Goal: Transaction & Acquisition: Purchase product/service

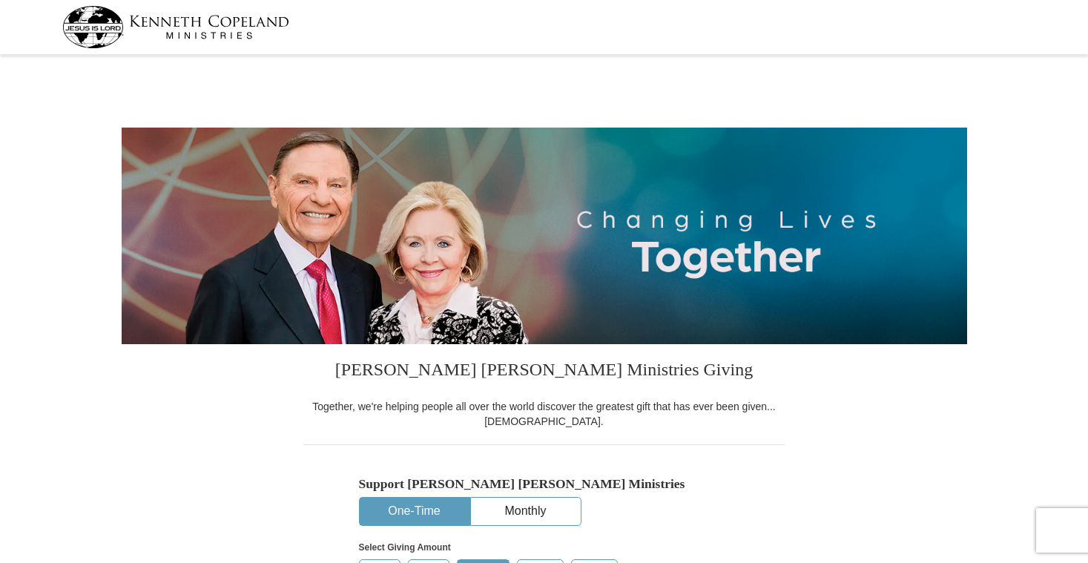
select select "OR"
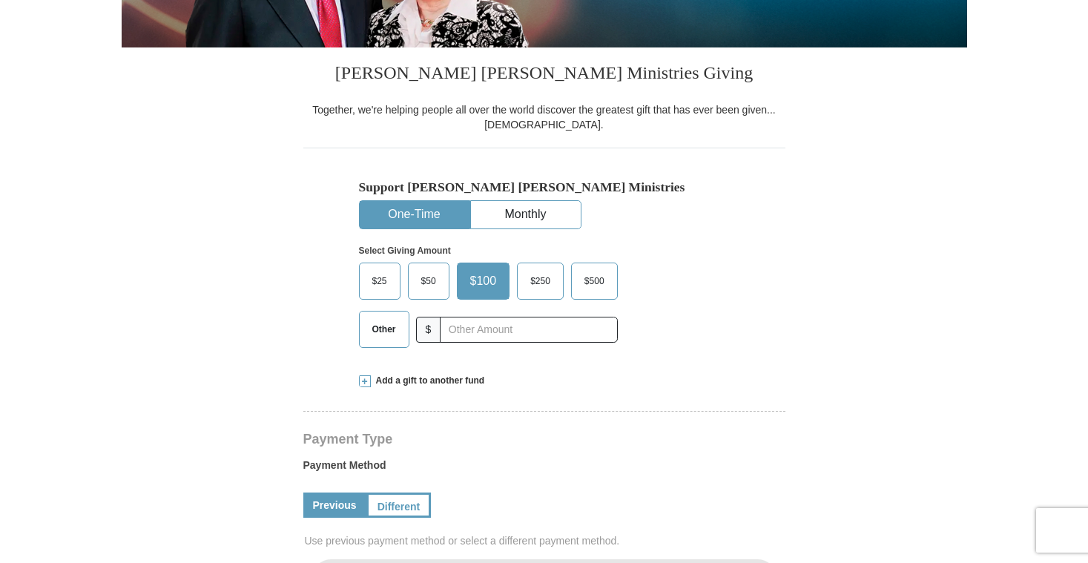
scroll to position [371, 0]
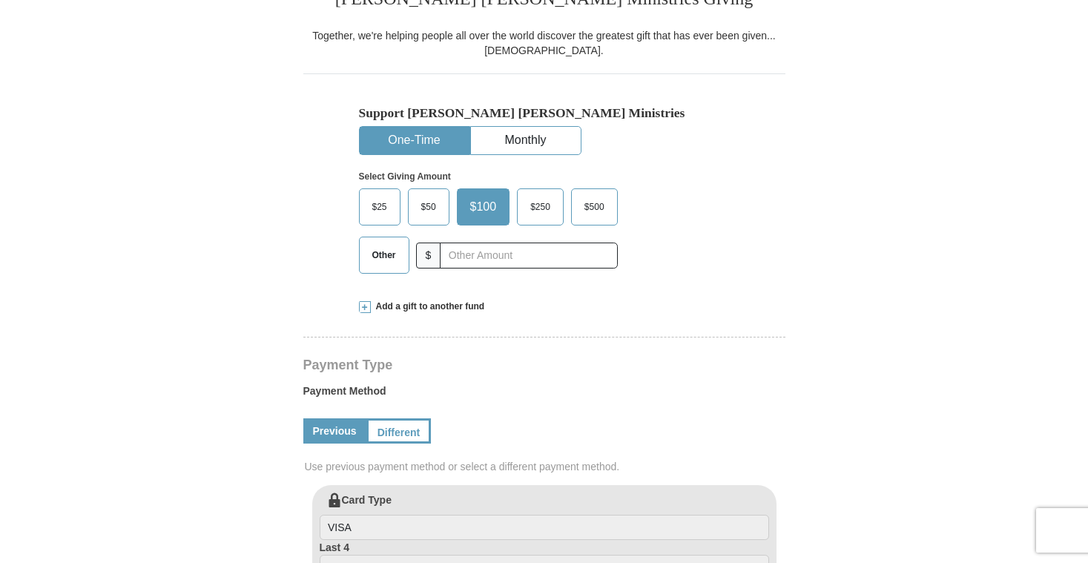
click at [381, 210] on span "$25" at bounding box center [380, 207] width 30 height 22
click at [0, 0] on input "$25" at bounding box center [0, 0] width 0 height 0
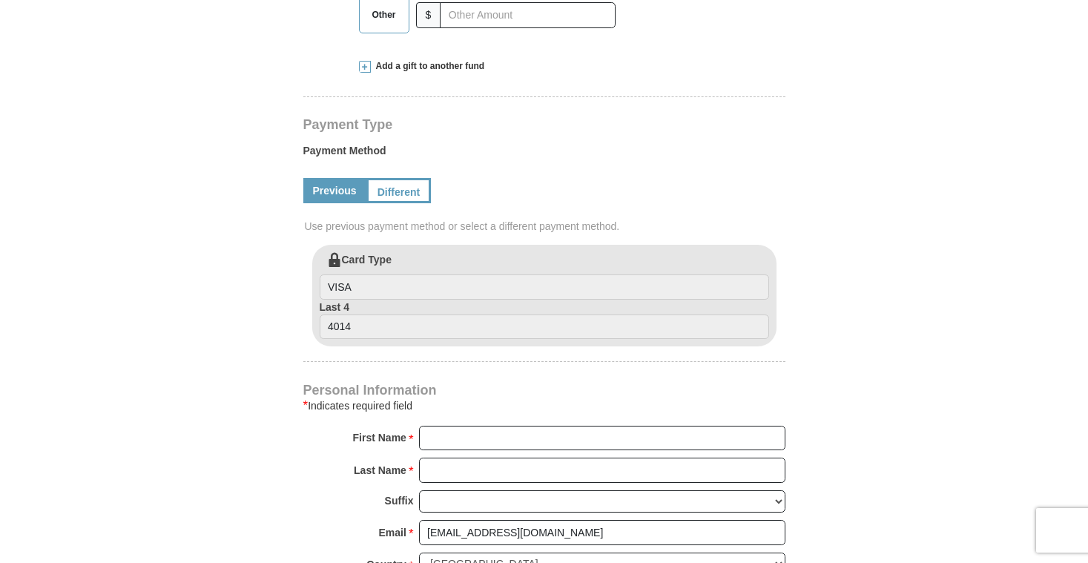
scroll to position [668, 0]
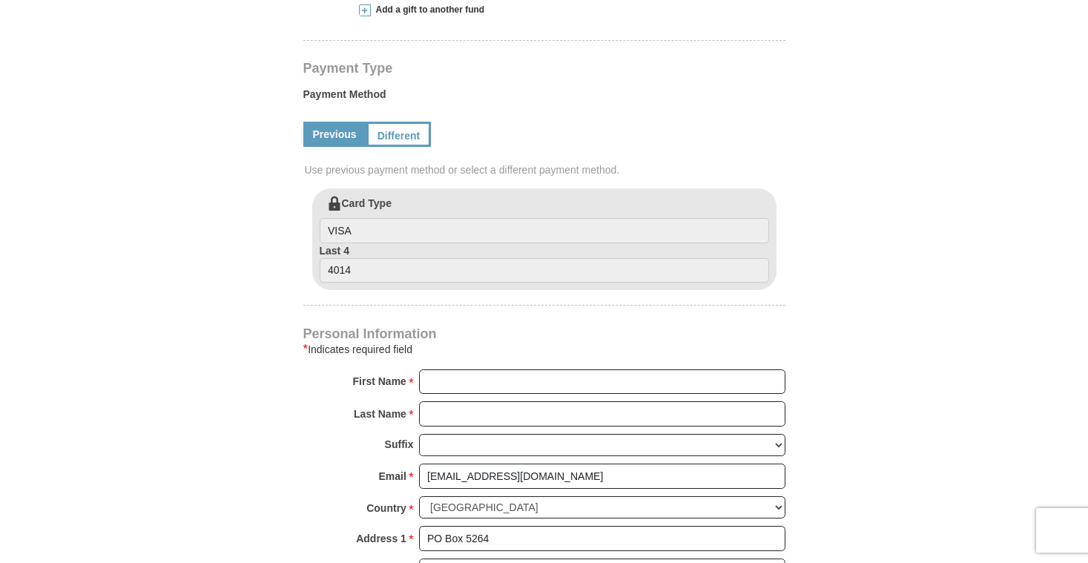
click at [335, 135] on link "Previous" at bounding box center [334, 134] width 63 height 25
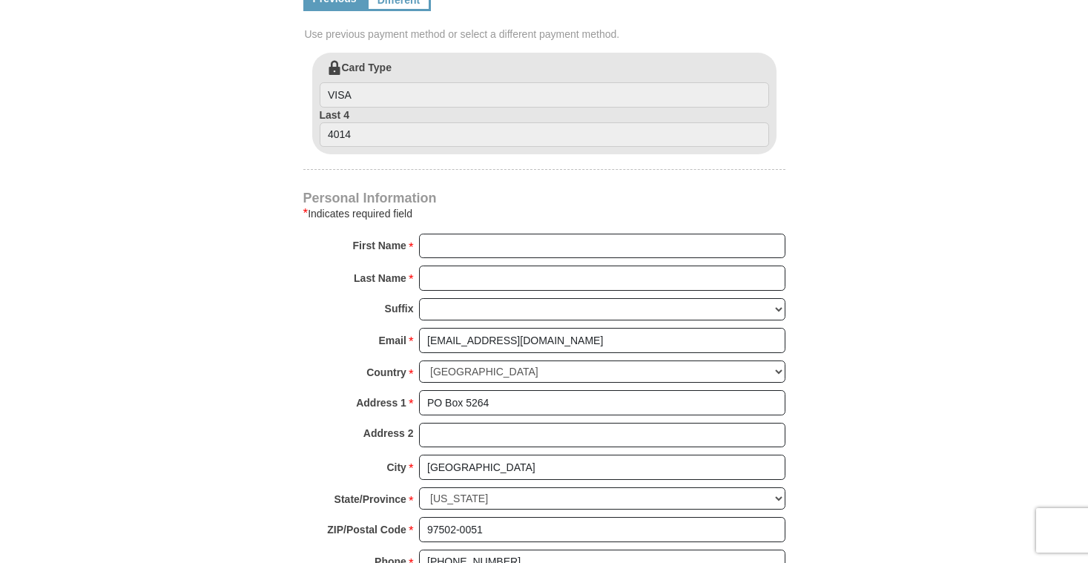
scroll to position [816, 0]
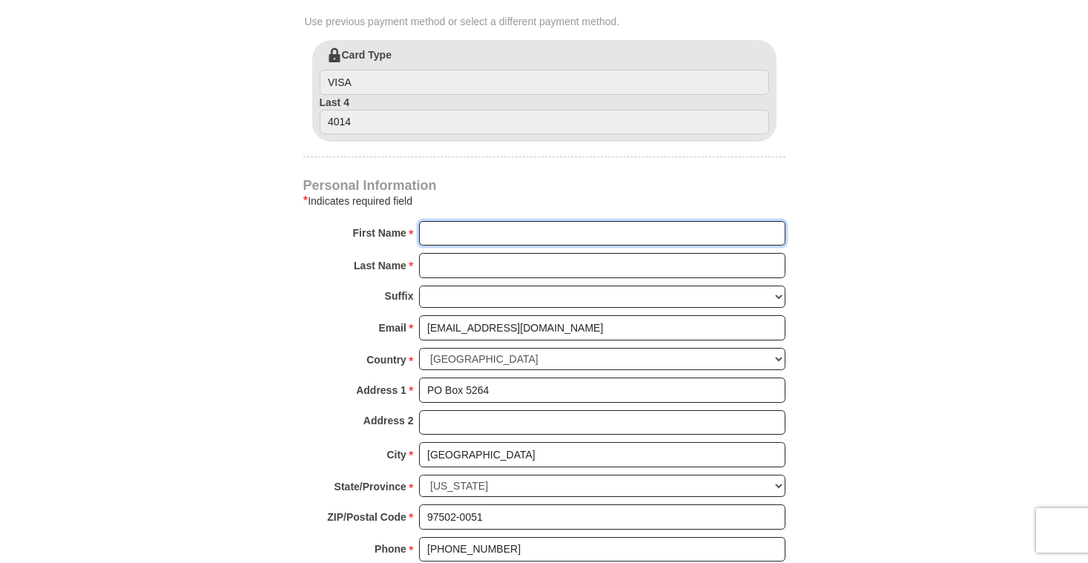
click at [445, 234] on input "First Name *" at bounding box center [602, 233] width 366 height 25
type input "[PERSON_NAME]"
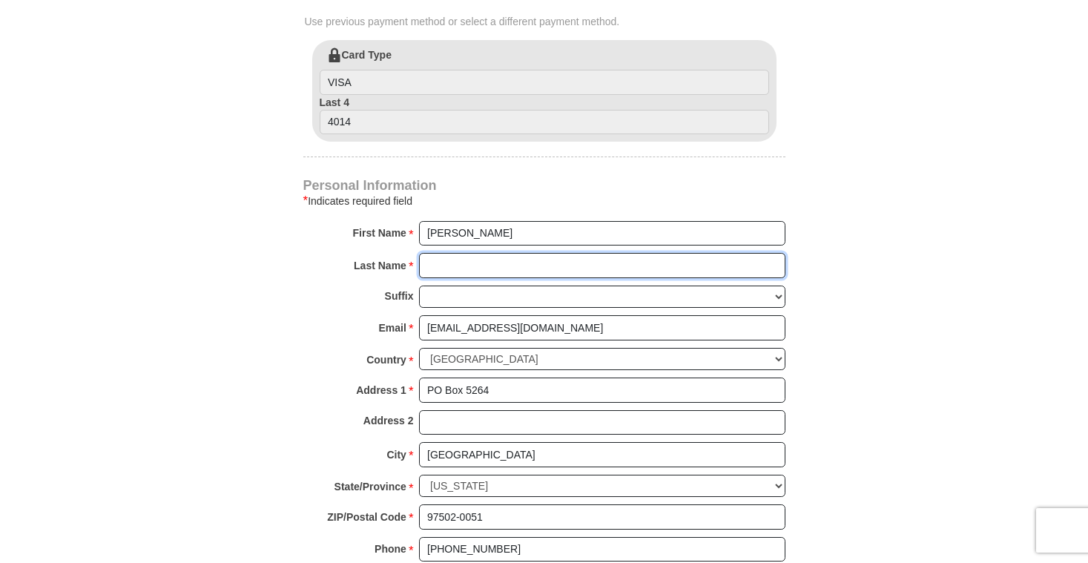
type input "[PERSON_NAME]"
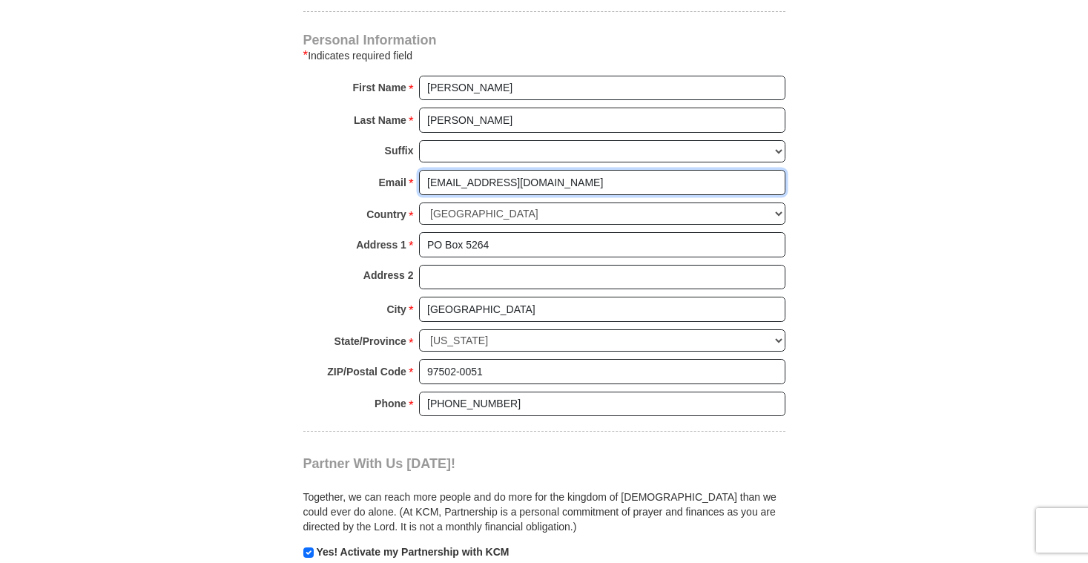
scroll to position [964, 0]
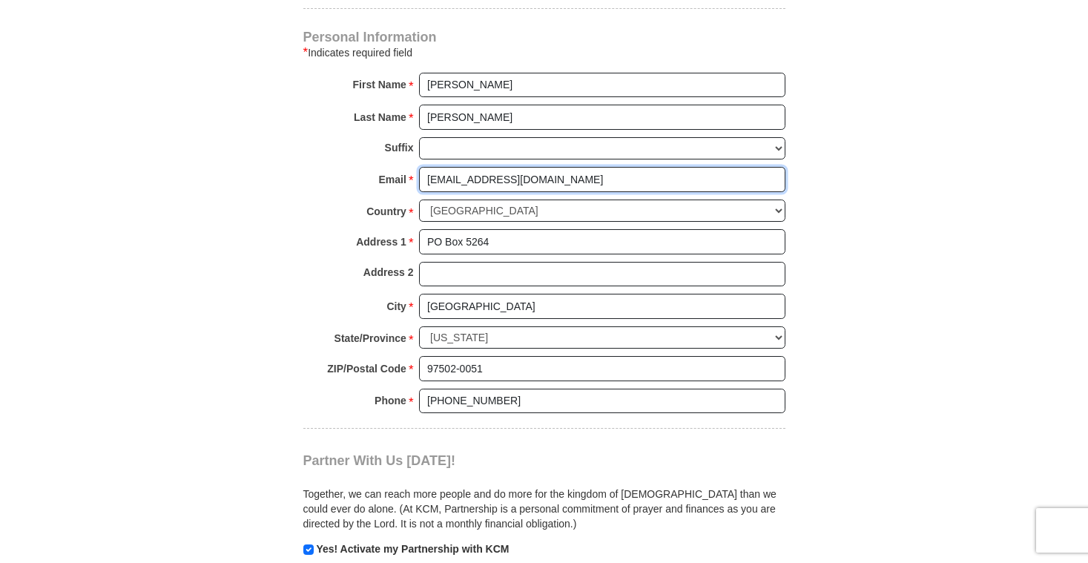
click at [454, 182] on input "[EMAIL_ADDRESS][DOMAIN_NAME]" at bounding box center [602, 179] width 366 height 25
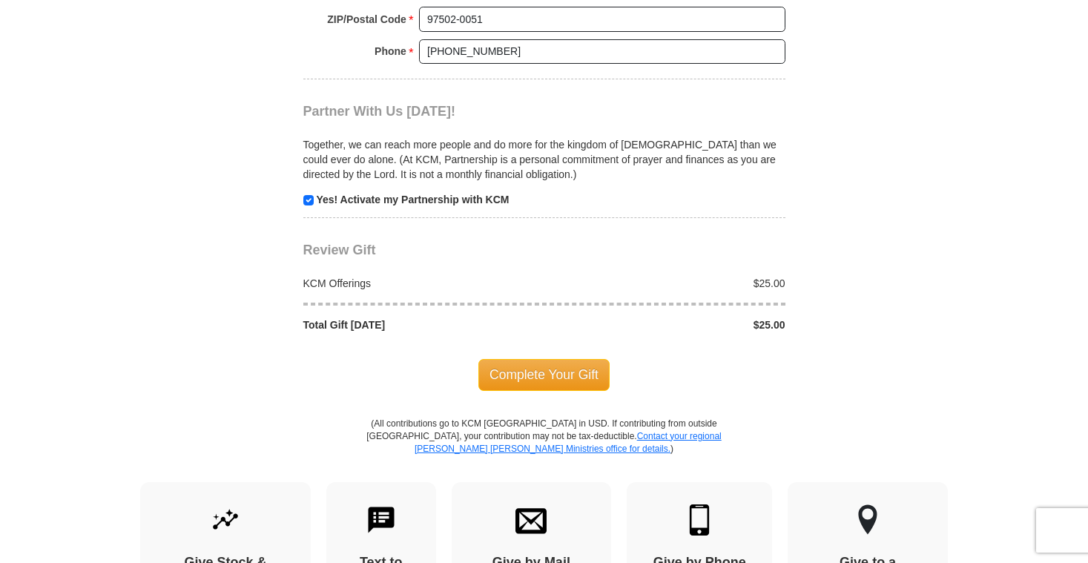
scroll to position [1335, 0]
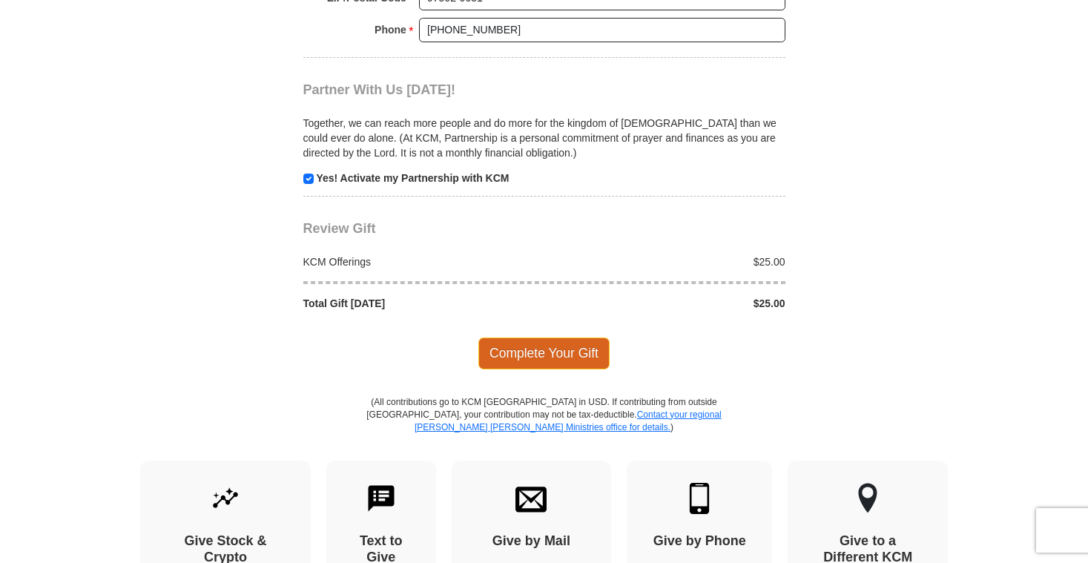
type input "[EMAIL_ADDRESS][DOMAIN_NAME]"
click at [534, 355] on span "Complete Your Gift" at bounding box center [543, 352] width 131 height 31
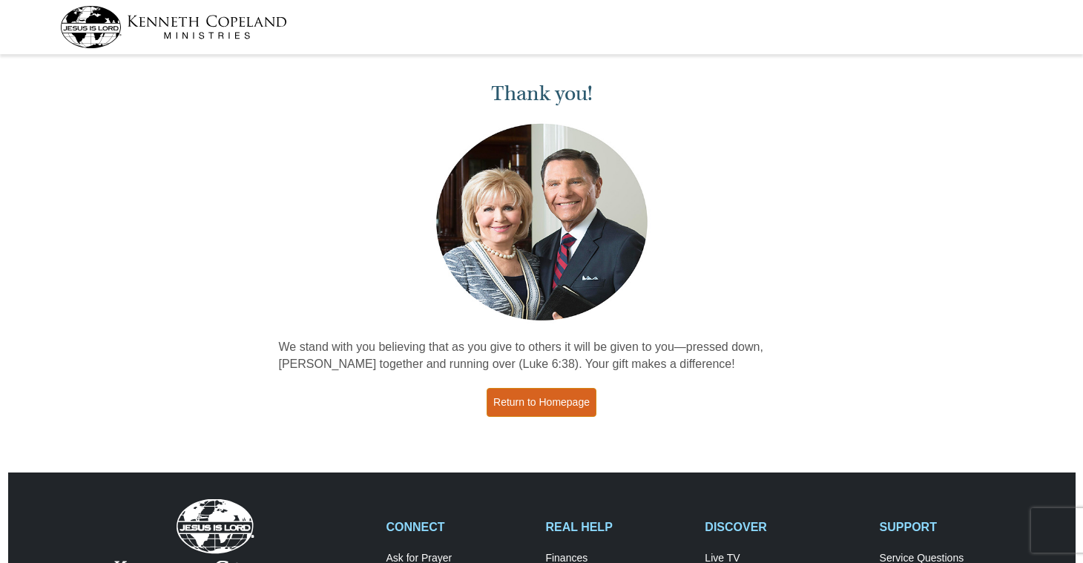
click at [527, 404] on link "Return to Homepage" at bounding box center [542, 402] width 110 height 29
